Goal: Task Accomplishment & Management: Complete application form

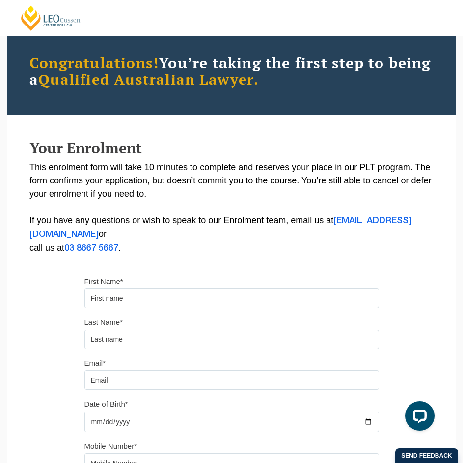
scroll to position [147, 0]
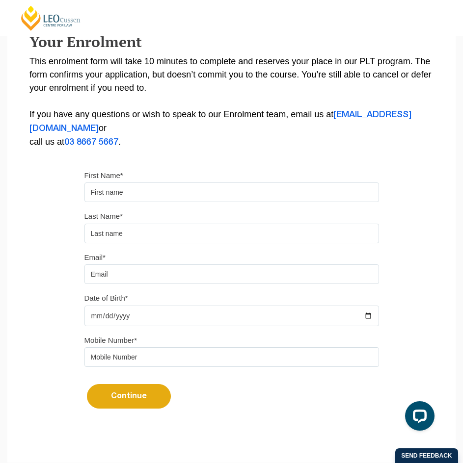
click at [188, 194] on input "First Name*" at bounding box center [231, 193] width 294 height 20
type input "Samuel"
type input "Collins"
type input "0468647598"
click at [151, 276] on input "Email*" at bounding box center [231, 275] width 294 height 20
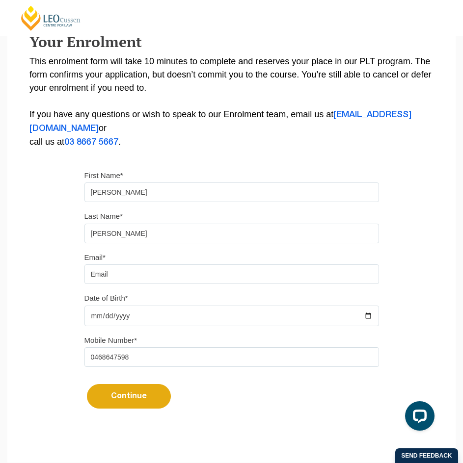
type input "sam.collins1599@gmail.com"
click at [145, 313] on input "Date of Birth*" at bounding box center [231, 316] width 294 height 21
type input "1999-05-01"
click at [126, 395] on button "Continue" at bounding box center [129, 396] width 84 height 25
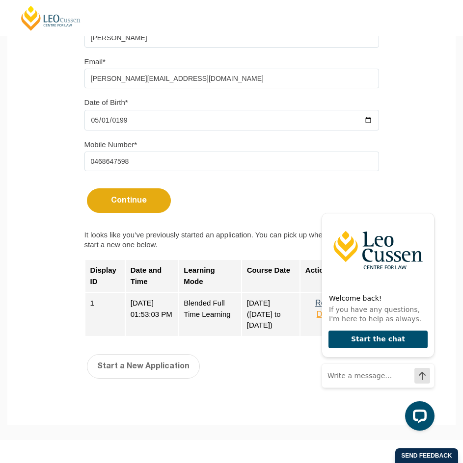
scroll to position [344, 0]
click at [150, 213] on div "Continue It looks like you’ve previously started an application. You can pick u…" at bounding box center [231, 257] width 294 height 159
click at [149, 204] on button "Continue" at bounding box center [129, 200] width 84 height 25
click at [427, 204] on icon "Hide greeting" at bounding box center [429, 205] width 12 height 12
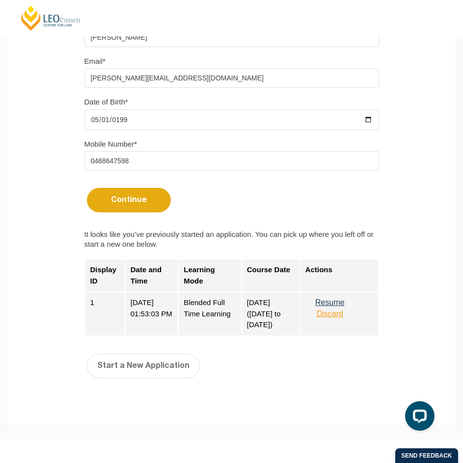
click at [342, 299] on button "Resume" at bounding box center [329, 302] width 49 height 9
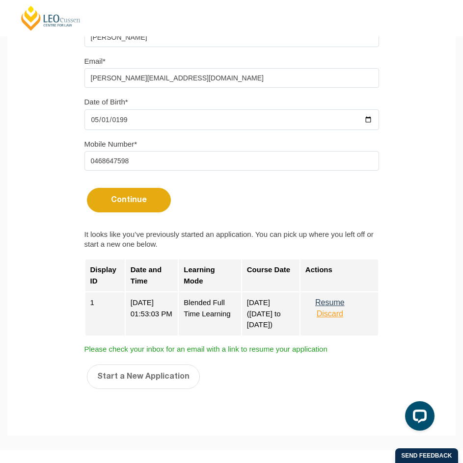
scroll to position [147, 0]
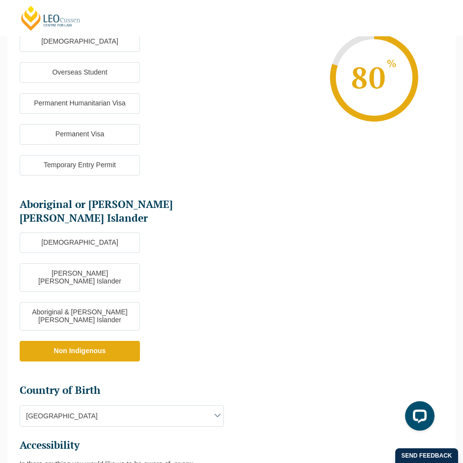
scroll to position [361, 0]
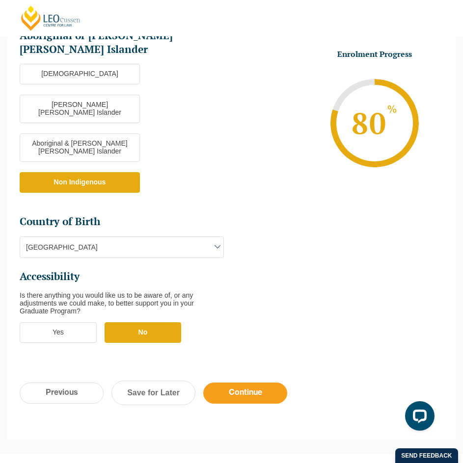
click at [245, 383] on input "Continue" at bounding box center [245, 393] width 84 height 21
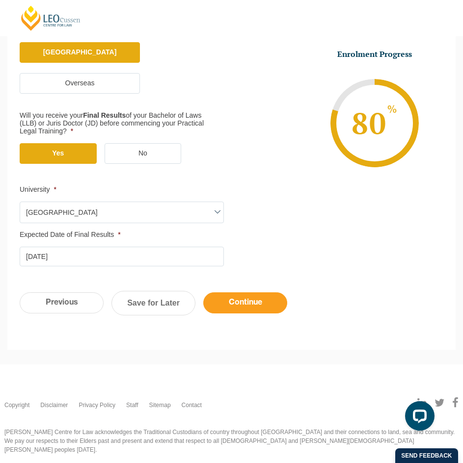
scroll to position [223, 0]
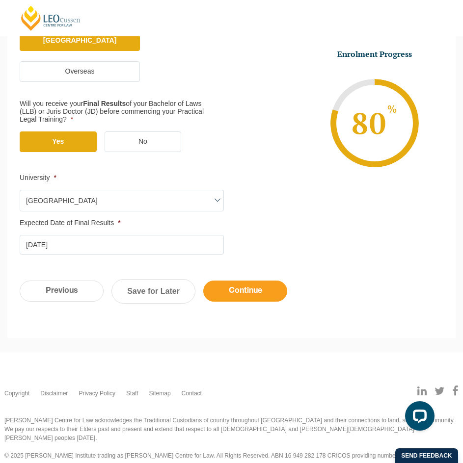
click at [275, 288] on input "Continue" at bounding box center [245, 291] width 84 height 21
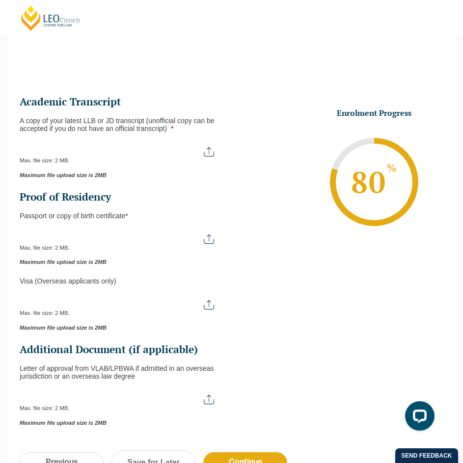
scroll to position [67, 0]
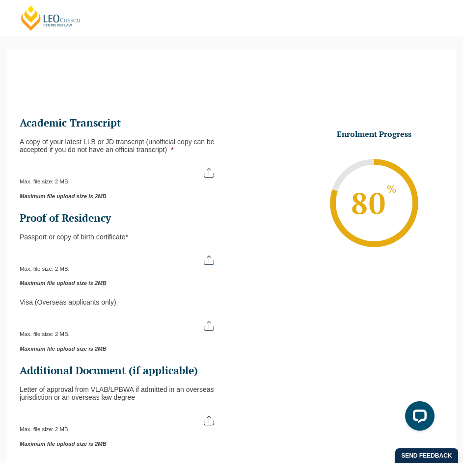
click at [207, 176] on input "A copy of your latest LLB or JD transcript (unofficial copy can be accepted if …" at bounding box center [122, 169] width 204 height 17
type input "C:\fakepath\Monash University Transcript Samuel Collins Compressed.pdf"
click at [203, 258] on input "Passport or Copy of Birth Certificate *" at bounding box center [122, 256] width 204 height 17
type input "C:\fakepath\Passport Image.pdf"
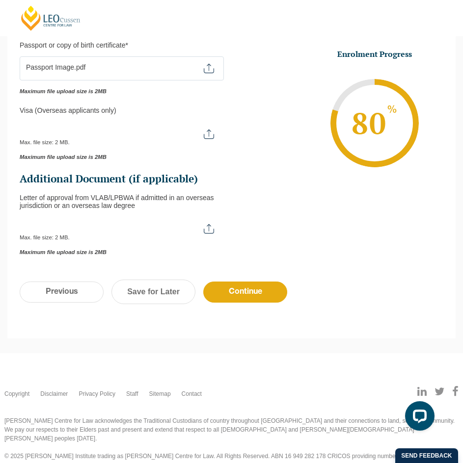
scroll to position [259, 0]
click at [257, 289] on input "Continue" at bounding box center [245, 291] width 84 height 21
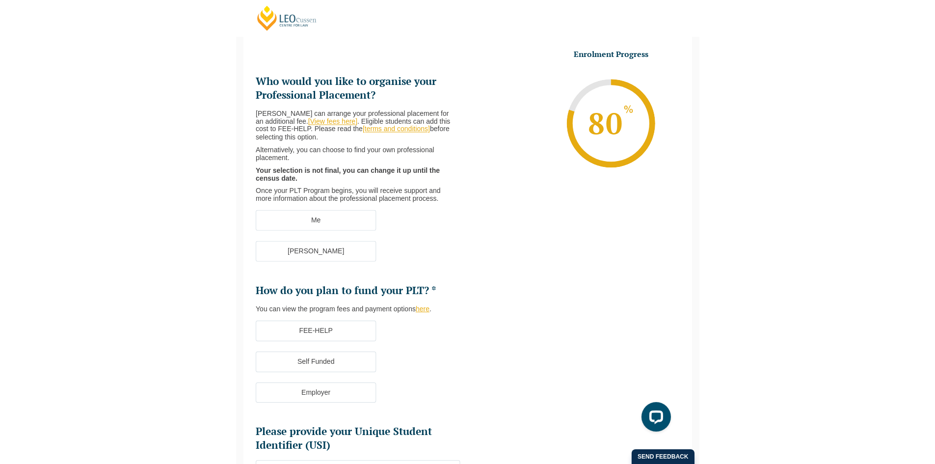
scroll to position [0, 0]
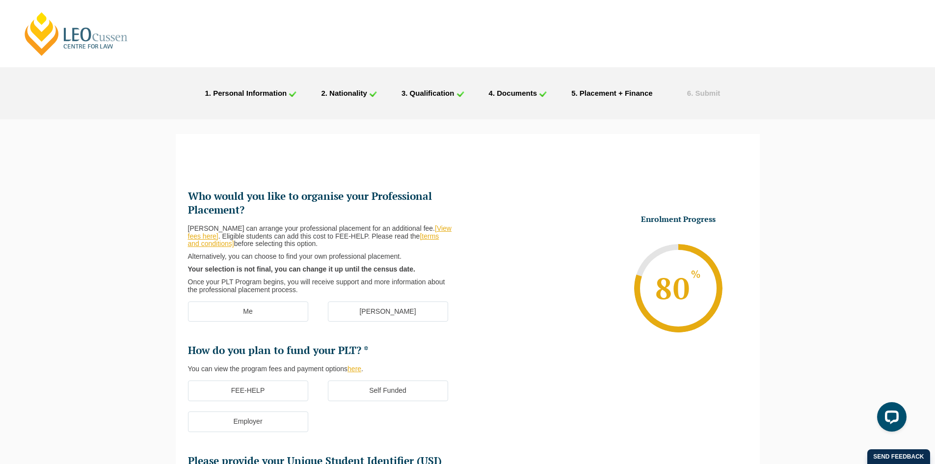
click at [388, 310] on label "[PERSON_NAME]" at bounding box center [388, 311] width 120 height 21
click at [0, 0] on input "[PERSON_NAME]" at bounding box center [0, 0] width 0 height 0
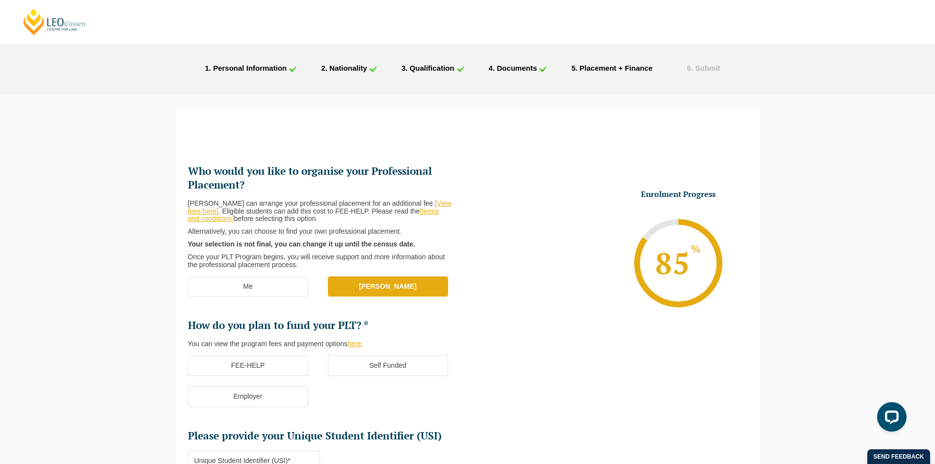
scroll to position [98, 0]
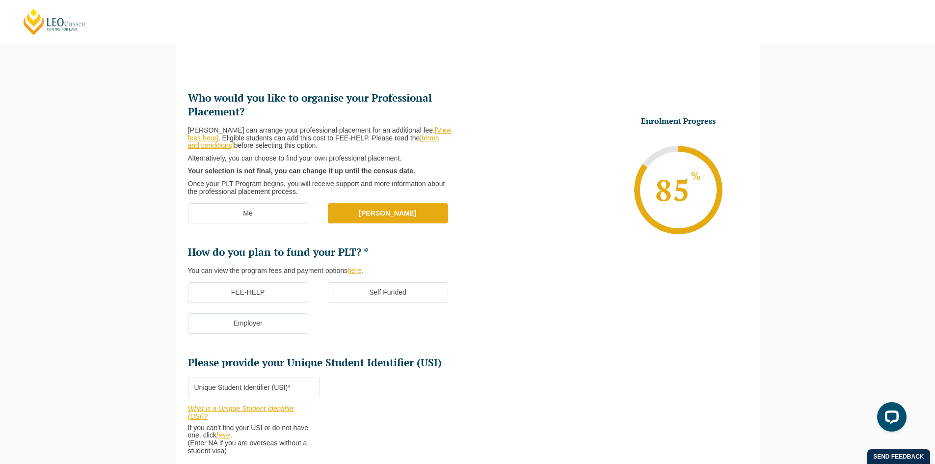
click at [271, 291] on label "FEE-HELP" at bounding box center [248, 292] width 120 height 21
click at [0, 0] on input "FEE-HELP" at bounding box center [0, 0] width 0 height 0
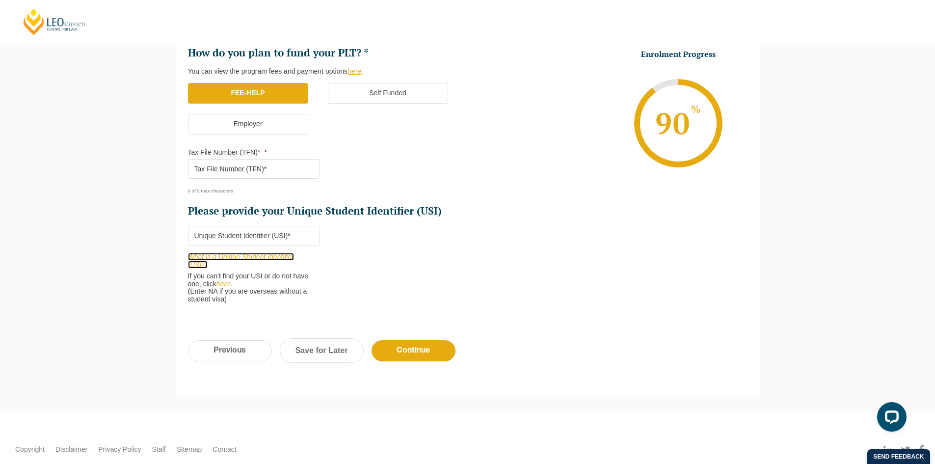
scroll to position [343, 0]
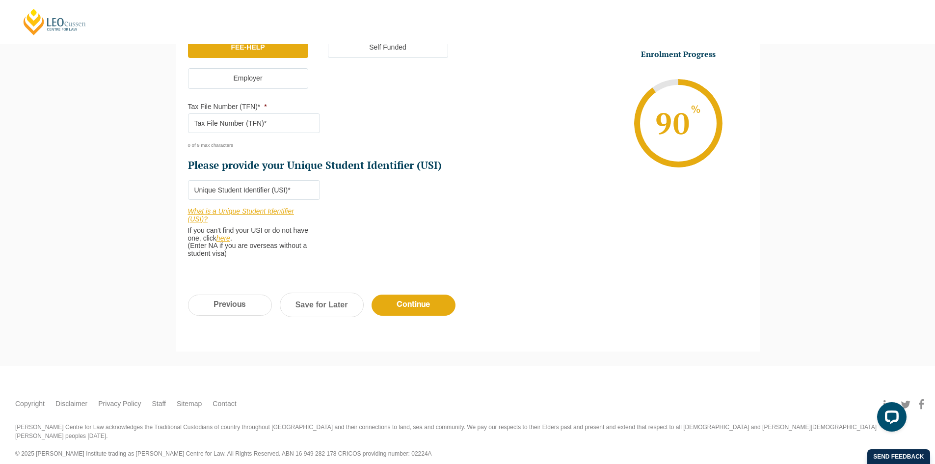
click at [298, 193] on input "Please provide your Unique Student Identifier (USI) *" at bounding box center [254, 190] width 132 height 20
paste input "9625N9GM9Y"
type input "9625N9GM9Y"
click at [421, 199] on li "Who would you like to organise your Professional Placement? Leo Cussen can arra…" at bounding box center [328, 57] width 280 height 422
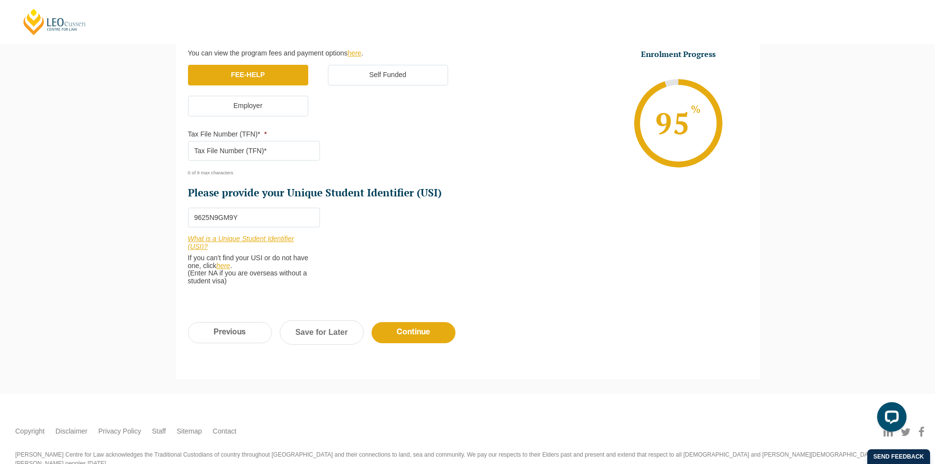
scroll to position [294, 0]
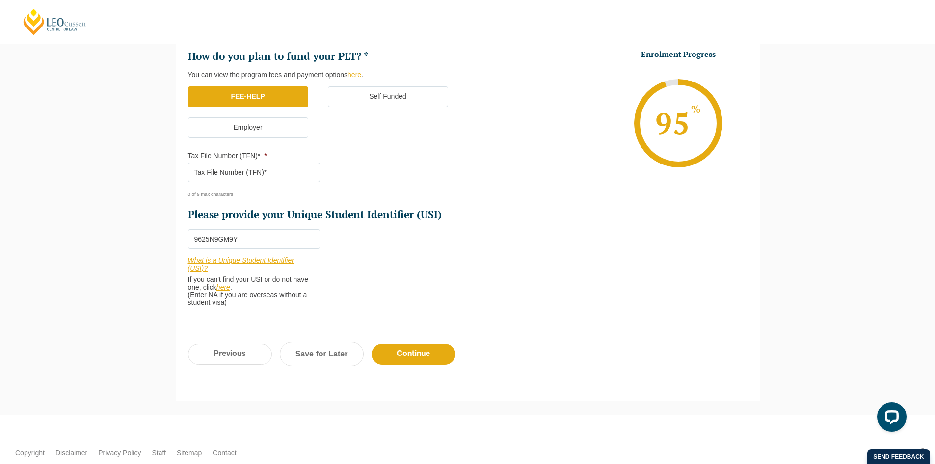
click at [273, 170] on input "Tax File Number (TFN)* *" at bounding box center [254, 172] width 132 height 20
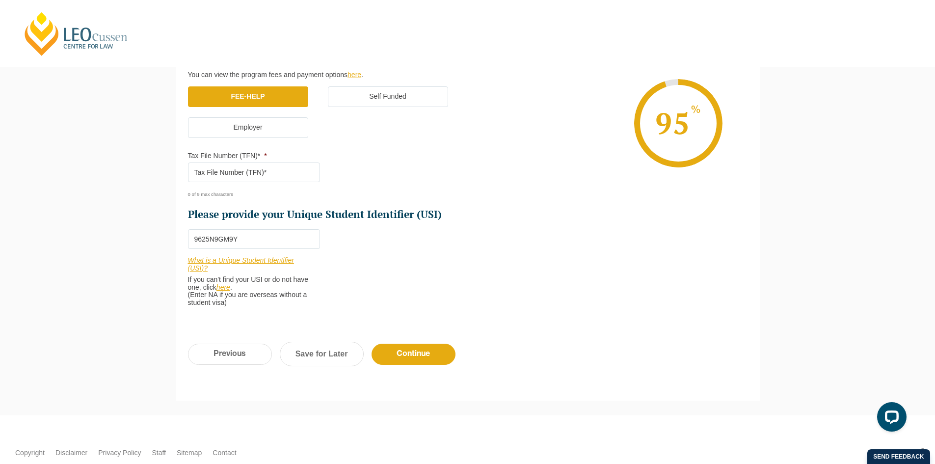
click at [291, 174] on input "Tax File Number (TFN)* *" at bounding box center [254, 172] width 132 height 20
paste input "4597262"
type input "4597262"
click at [407, 350] on input "Continue" at bounding box center [413, 354] width 84 height 21
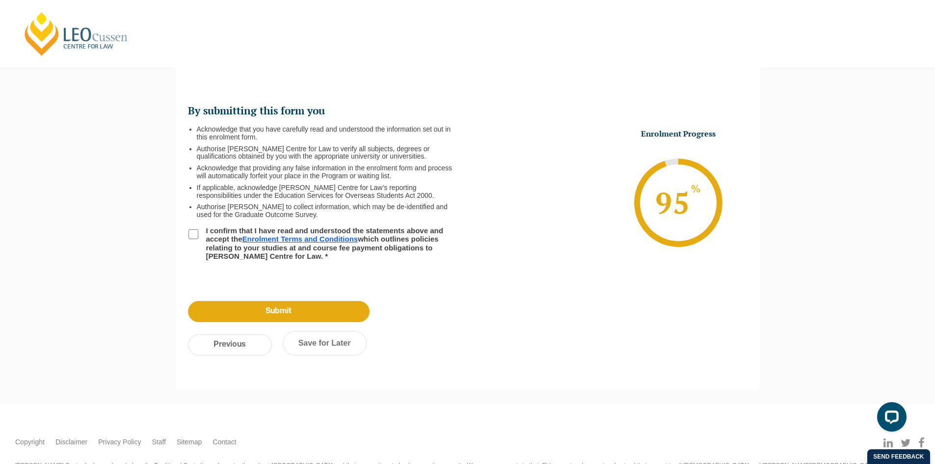
scroll to position [85, 0]
click at [193, 234] on input "I confirm that I have read and understood the statements above and accept the E…" at bounding box center [193, 235] width 10 height 10
checkbox input "true"
click at [295, 314] on input "Submit" at bounding box center [279, 311] width 182 height 21
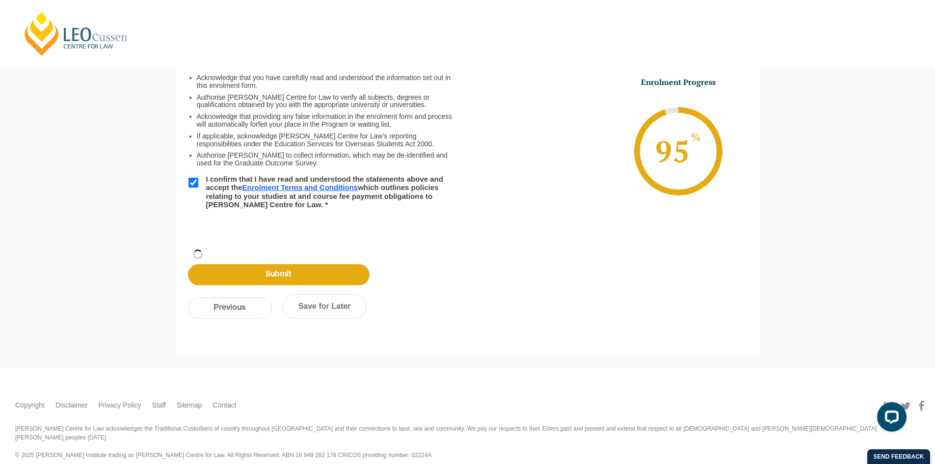
scroll to position [33, 0]
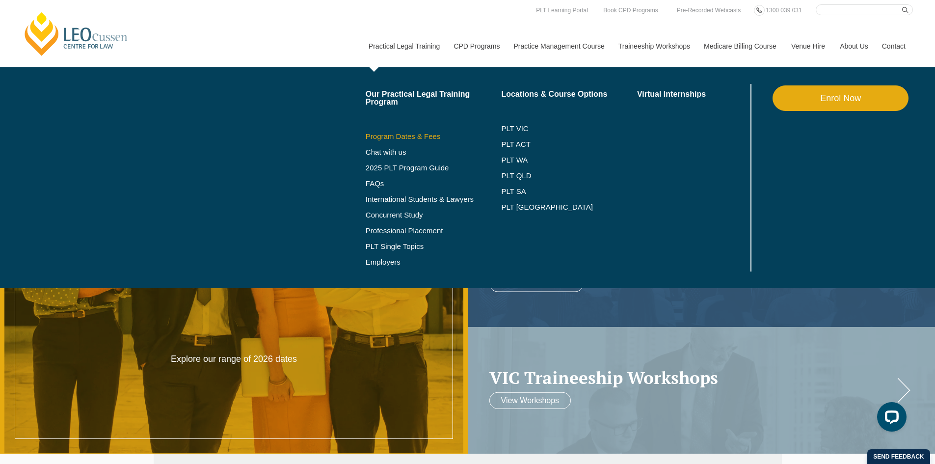
click at [422, 137] on link "Program Dates & Fees" at bounding box center [434, 136] width 136 height 8
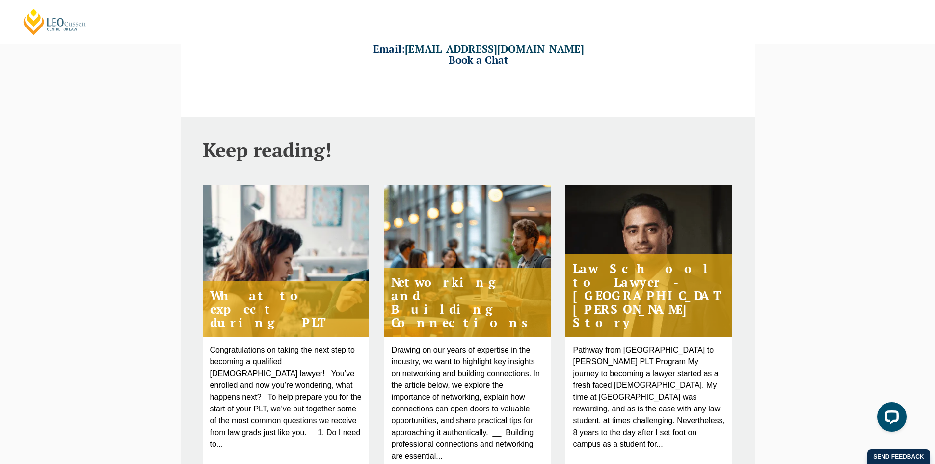
scroll to position [106, 0]
